Goal: Transaction & Acquisition: Purchase product/service

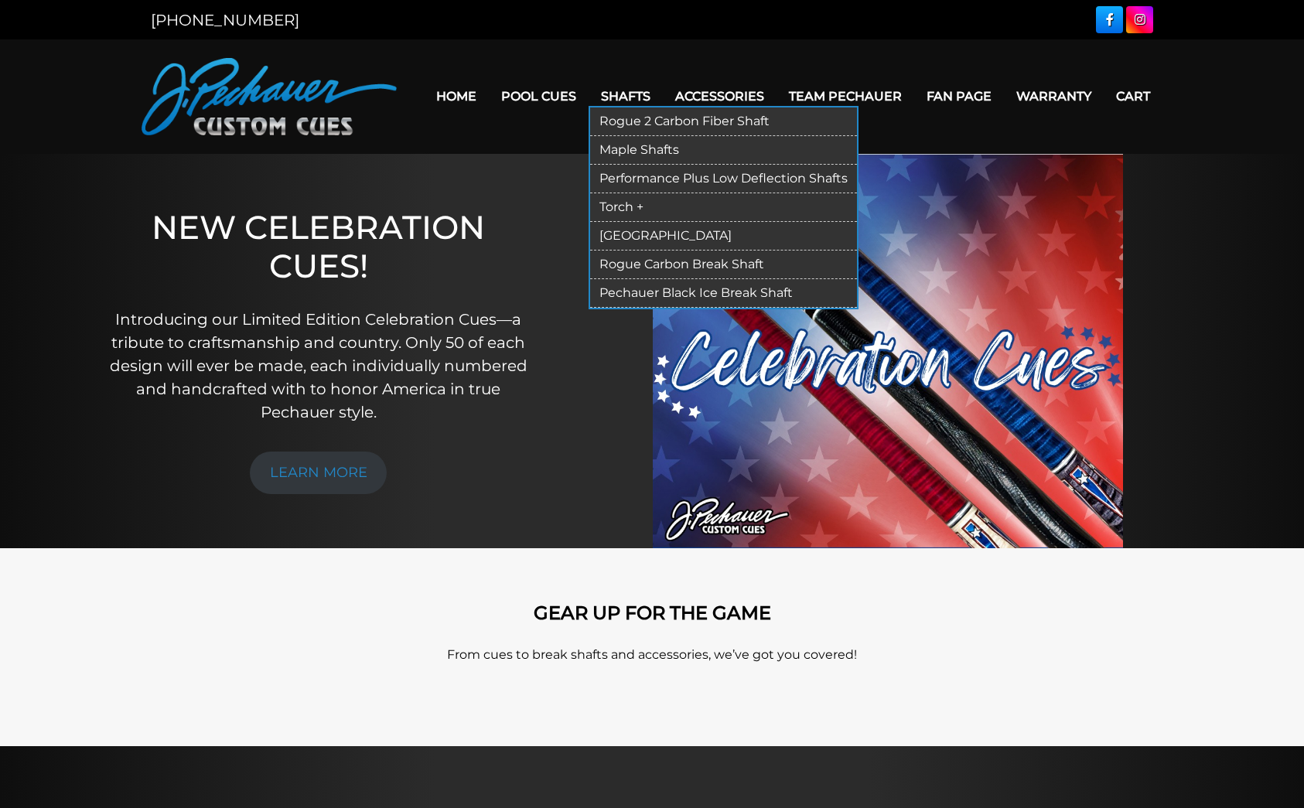
click at [659, 179] on link "Performance Plus Low Deflection Shafts" at bounding box center [723, 179] width 267 height 29
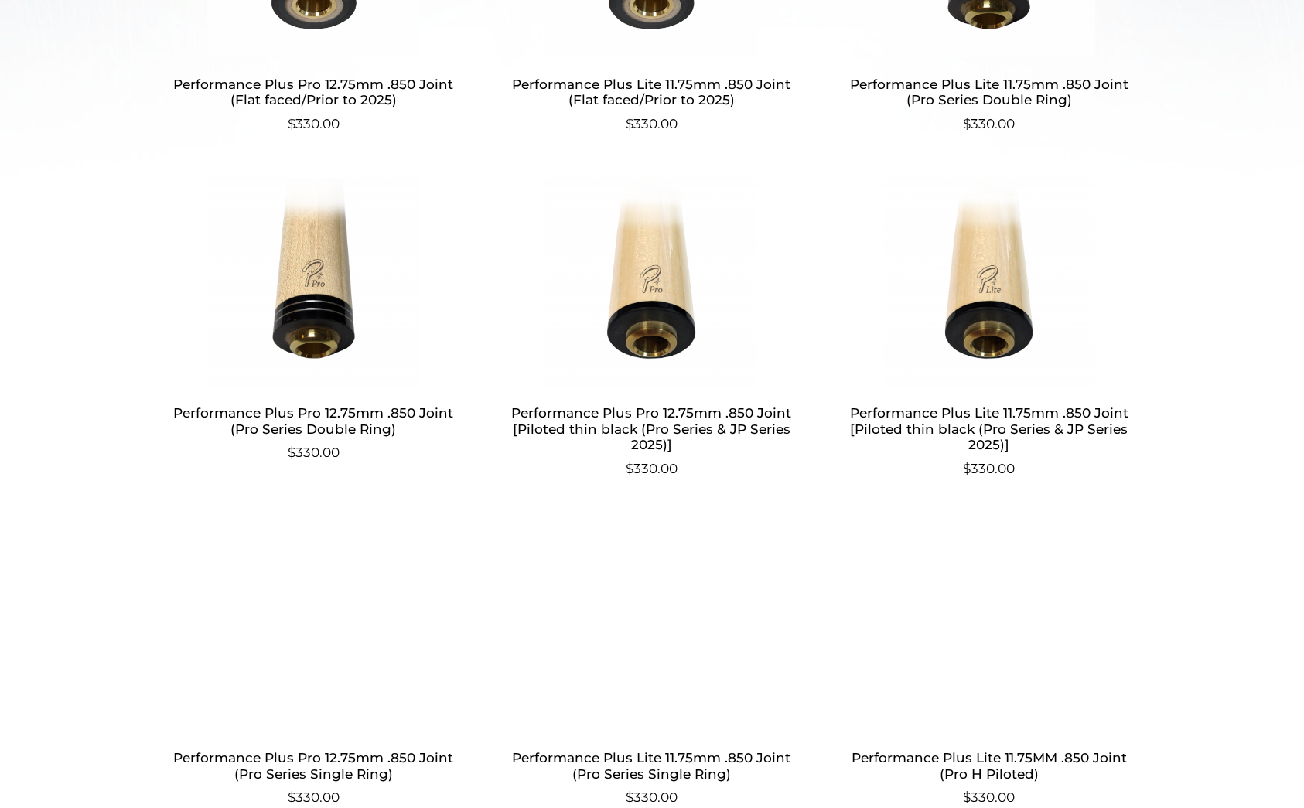
scroll to position [720, 0]
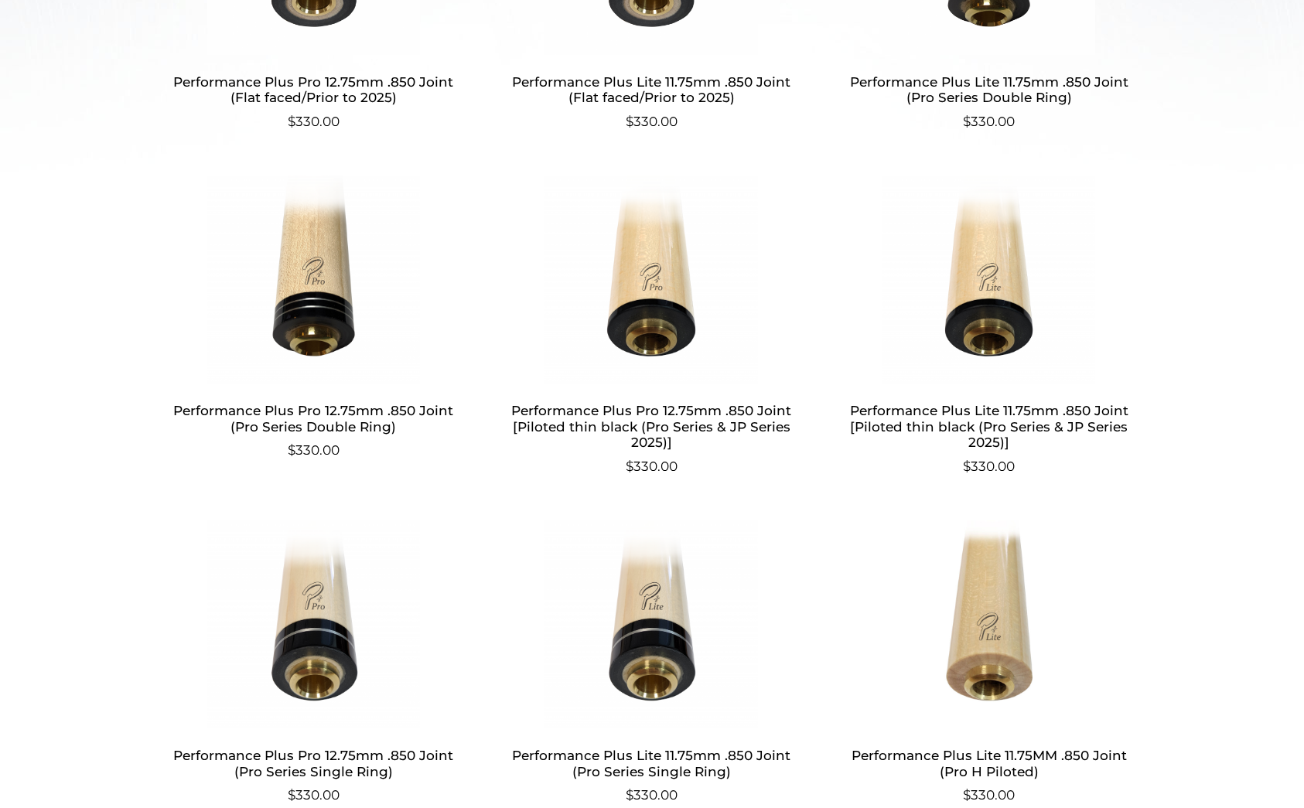
click at [674, 418] on h2 "Performance Plus Pro 12.75mm .850 Joint [Piloted thin black (Pro Series & JP Se…" at bounding box center [651, 427] width 301 height 60
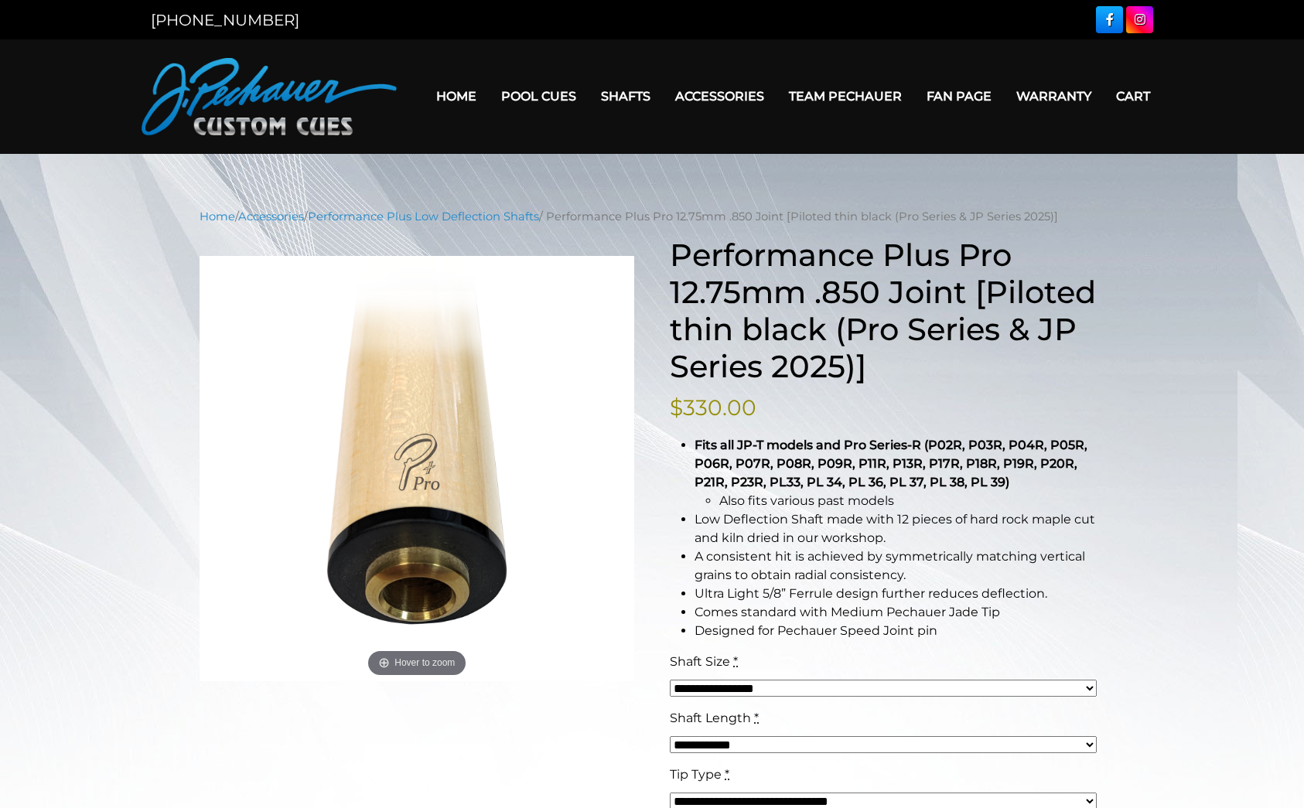
scroll to position [29, 0]
